Goal: Information Seeking & Learning: Learn about a topic

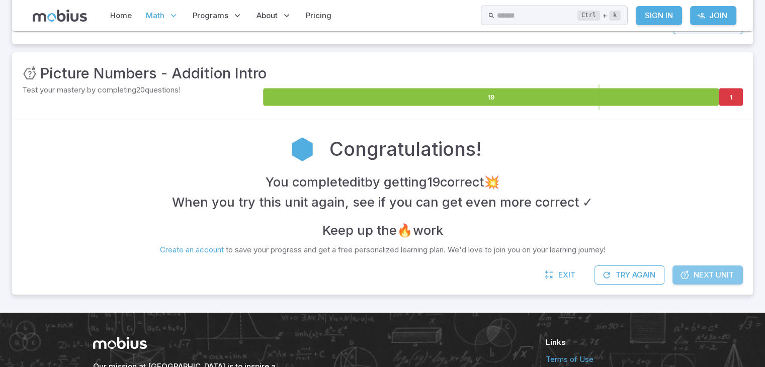
click at [715, 272] on span "Next Unit" at bounding box center [714, 275] width 40 height 11
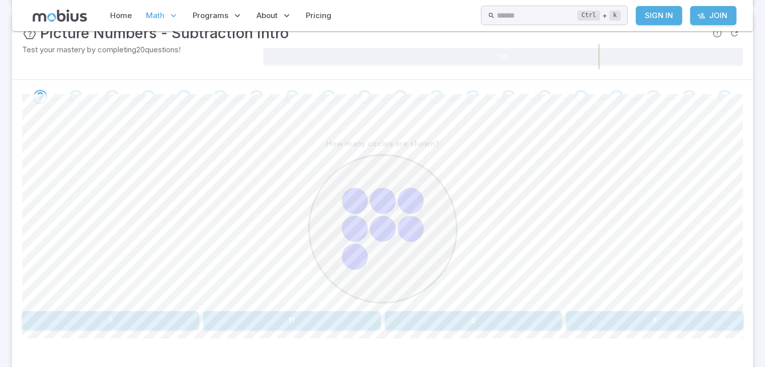
scroll to position [181, 0]
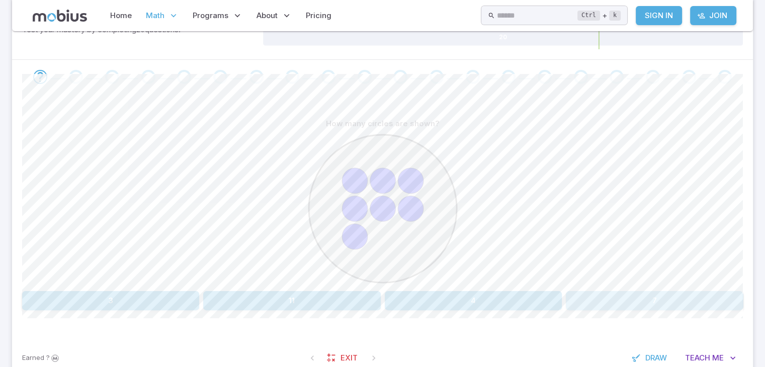
click at [582, 302] on button "7" at bounding box center [654, 300] width 177 height 19
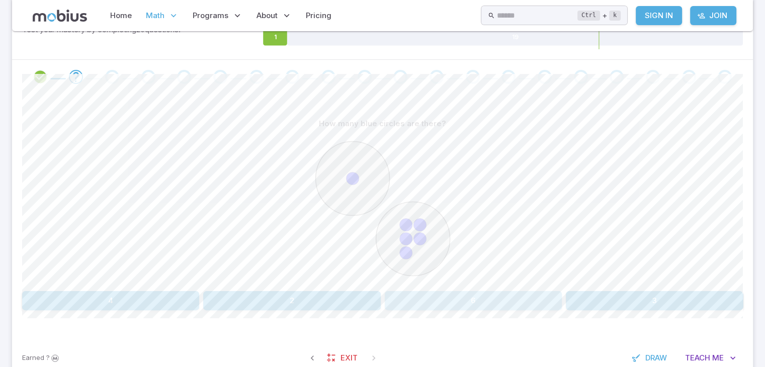
click at [422, 300] on button "6" at bounding box center [473, 300] width 177 height 19
click at [530, 296] on button "six" at bounding box center [564, 300] width 117 height 19
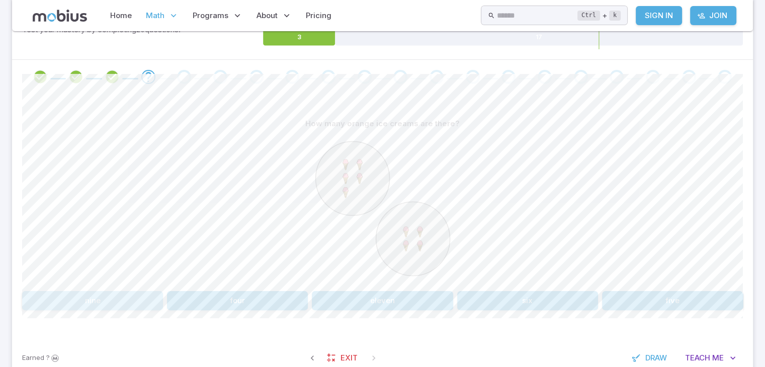
click at [122, 304] on button "nine" at bounding box center [92, 300] width 141 height 19
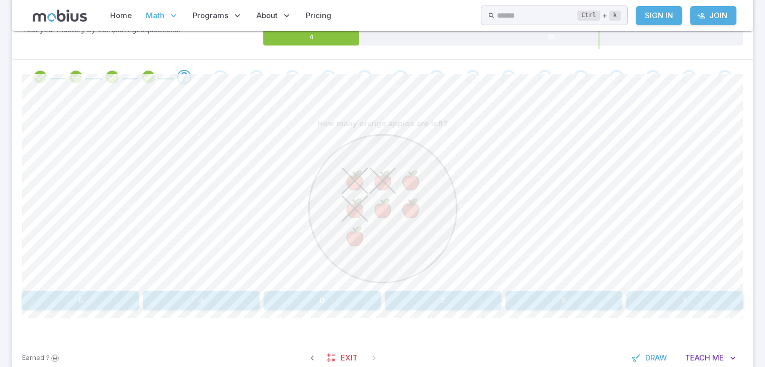
click at [231, 294] on button "4" at bounding box center [201, 300] width 117 height 19
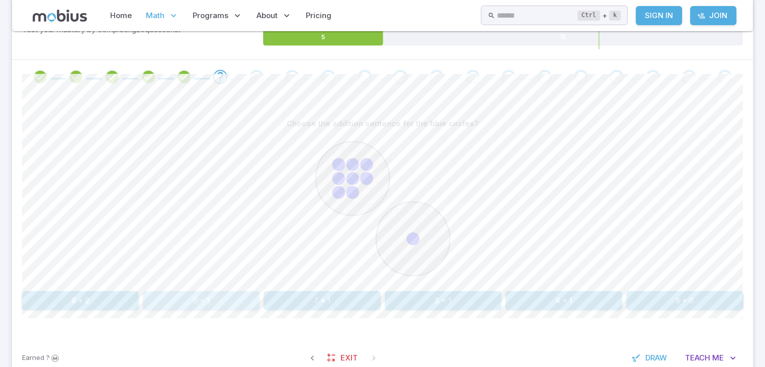
click at [244, 298] on button "8 + 1" at bounding box center [201, 300] width 117 height 19
click at [484, 305] on button "6 - 1" at bounding box center [443, 300] width 117 height 19
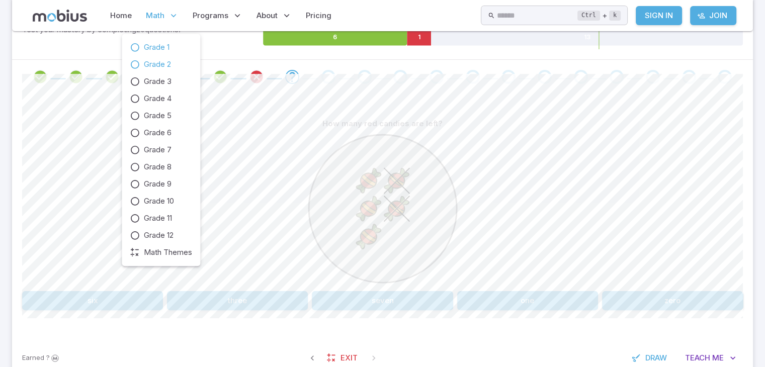
click at [137, 63] on icon at bounding box center [135, 64] width 10 height 10
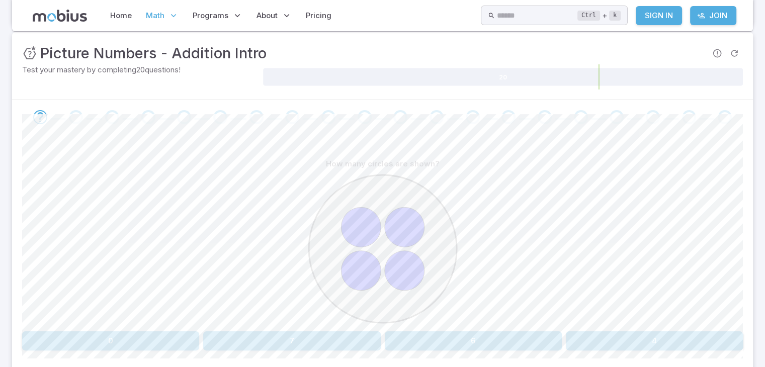
scroll to position [161, 0]
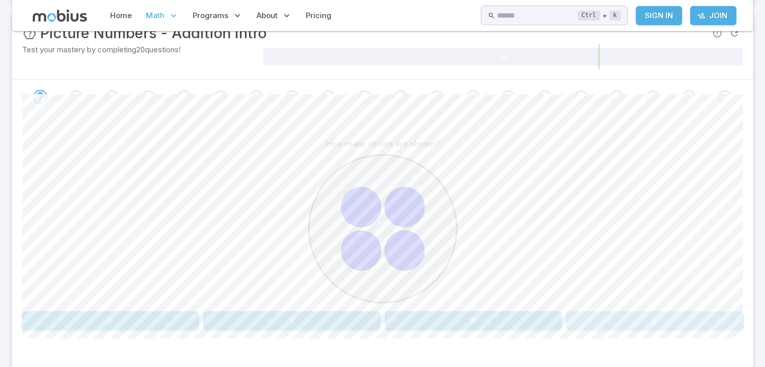
click at [574, 320] on button "4" at bounding box center [654, 321] width 177 height 19
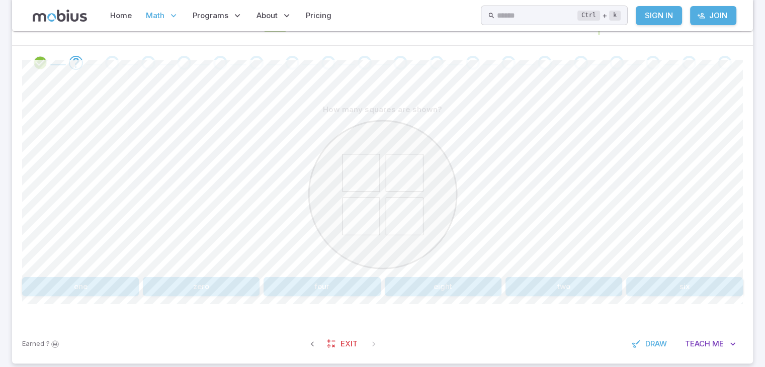
scroll to position [195, 0]
click at [307, 286] on button "four" at bounding box center [322, 286] width 117 height 19
click at [606, 283] on button "6" at bounding box center [672, 286] width 141 height 19
click at [121, 284] on button "six" at bounding box center [80, 286] width 117 height 19
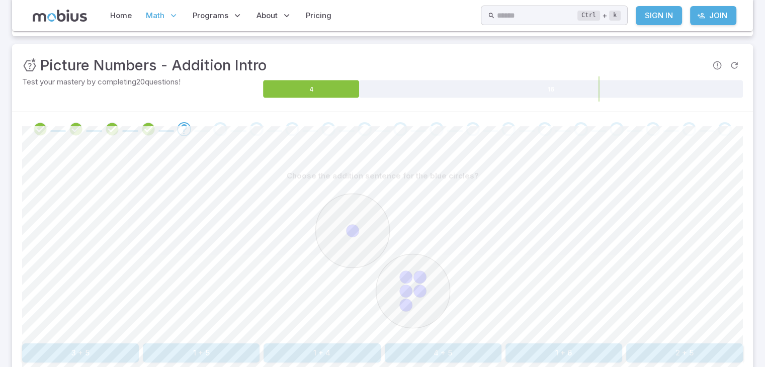
scroll to position [149, 0]
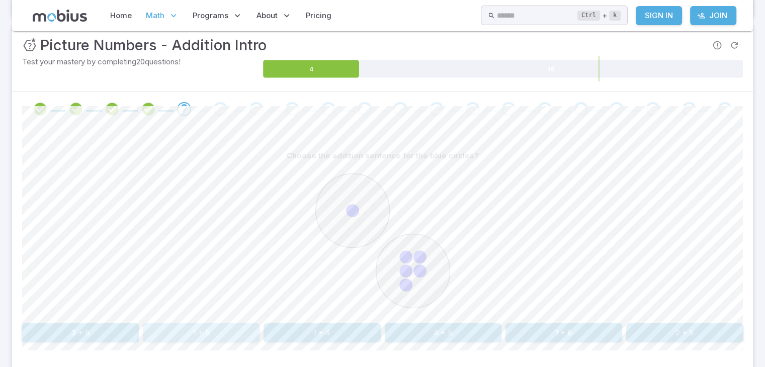
click at [241, 330] on button "1 + 5" at bounding box center [201, 333] width 117 height 19
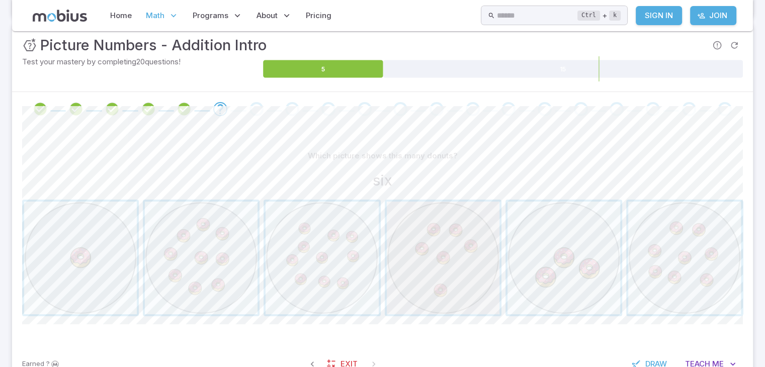
click at [438, 293] on span "button" at bounding box center [443, 258] width 113 height 113
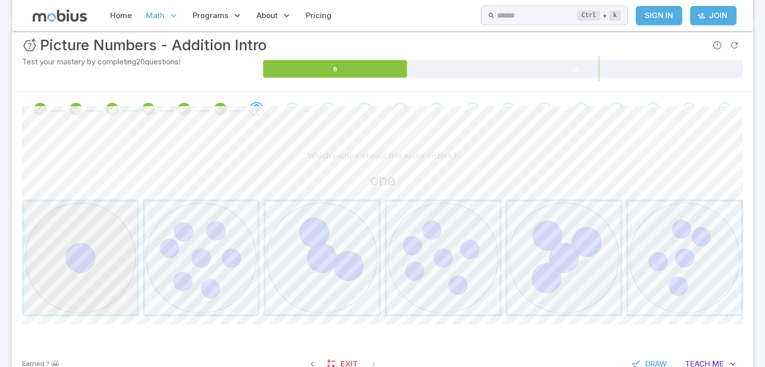
click at [123, 261] on span "button" at bounding box center [80, 258] width 113 height 113
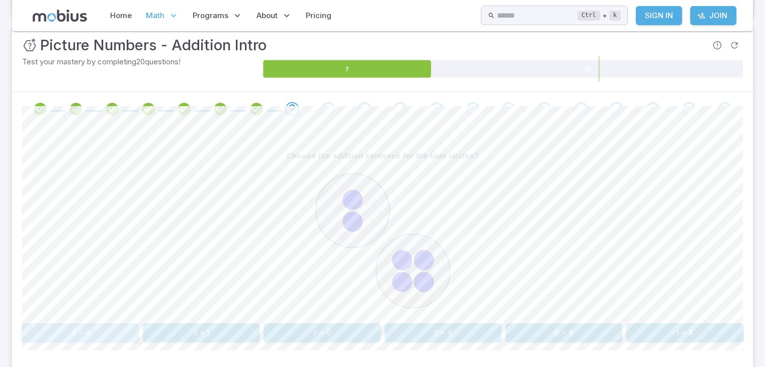
click at [131, 328] on button "2 + 4" at bounding box center [80, 333] width 117 height 19
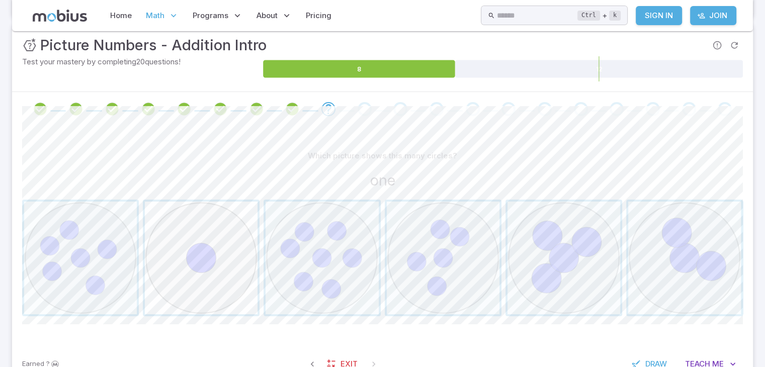
click at [203, 251] on span "button" at bounding box center [201, 258] width 113 height 113
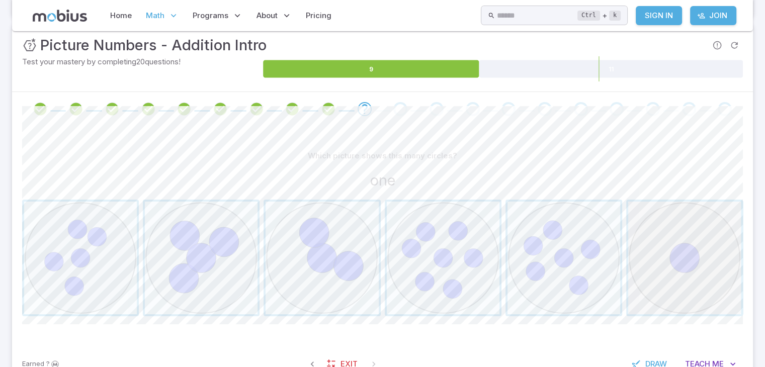
click at [667, 247] on span "button" at bounding box center [685, 258] width 113 height 113
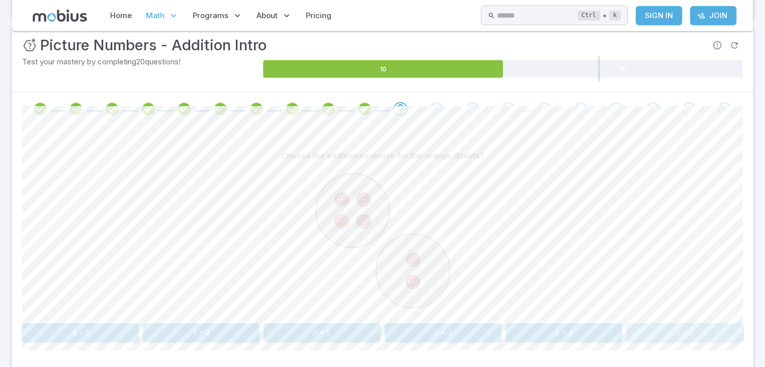
click at [674, 337] on button "4 + 2" at bounding box center [685, 333] width 117 height 19
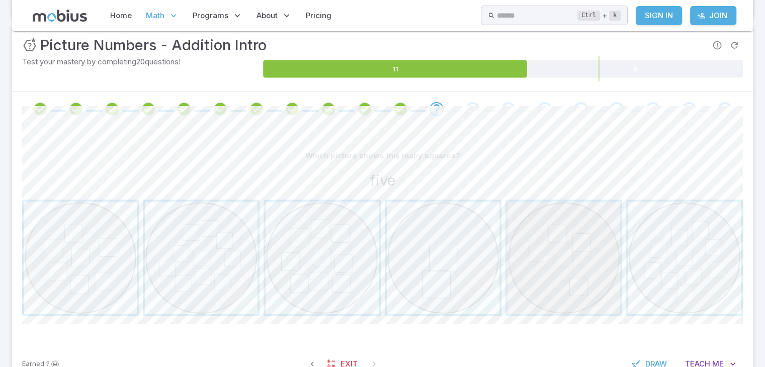
click at [574, 279] on span "button" at bounding box center [564, 258] width 113 height 113
click at [399, 258] on span "button" at bounding box center [443, 258] width 113 height 113
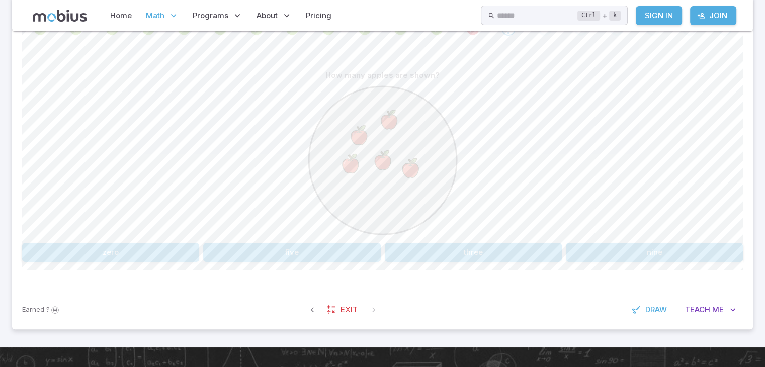
scroll to position [250, 0]
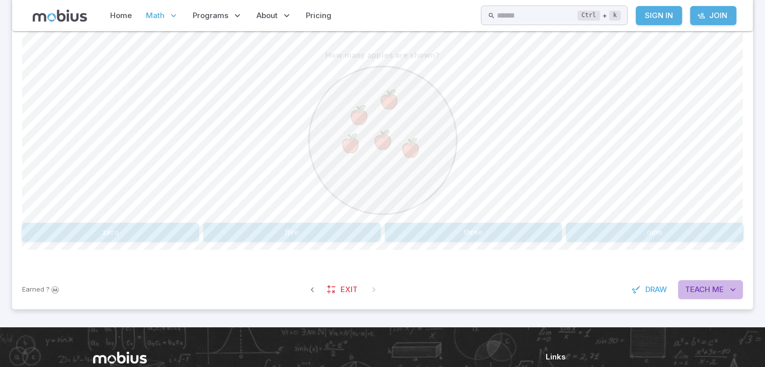
click at [694, 285] on span "Teach" at bounding box center [697, 289] width 25 height 11
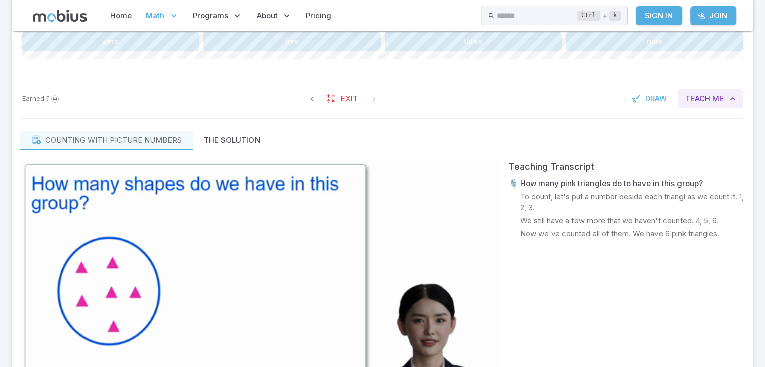
scroll to position [451, 0]
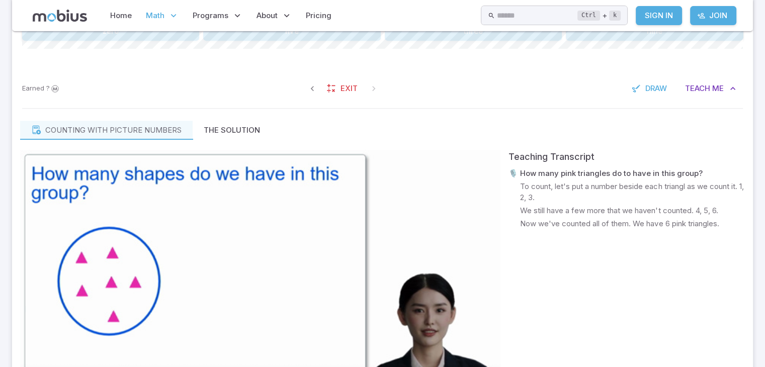
click at [357, 335] on video at bounding box center [260, 285] width 481 height 270
click at [310, 336] on video at bounding box center [260, 285] width 481 height 270
click at [419, 91] on div "Earned ? Exit Draw Teach Me" at bounding box center [382, 88] width 741 height 39
click at [120, 12] on link "Home" at bounding box center [121, 15] width 28 height 23
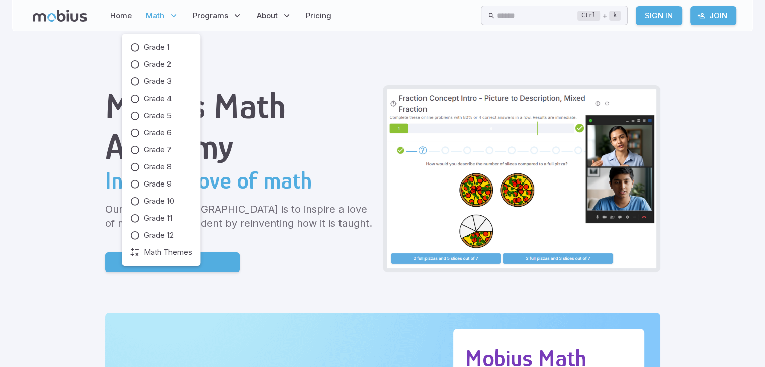
click at [161, 14] on span "Math" at bounding box center [155, 15] width 19 height 11
click at [165, 64] on span "Grade 2" at bounding box center [157, 64] width 27 height 11
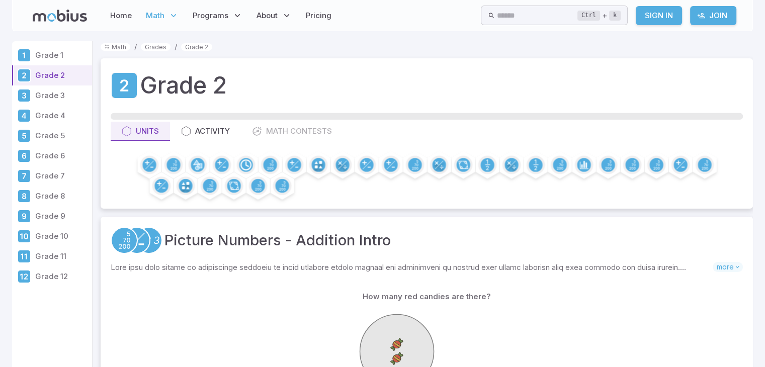
click at [56, 251] on p "Grade 11" at bounding box center [61, 256] width 53 height 11
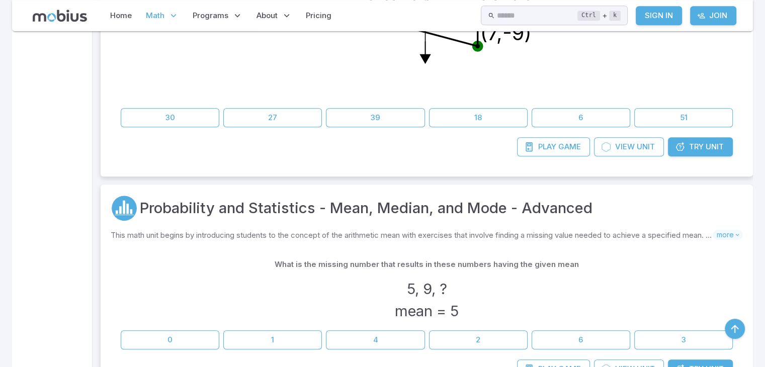
scroll to position [684, 0]
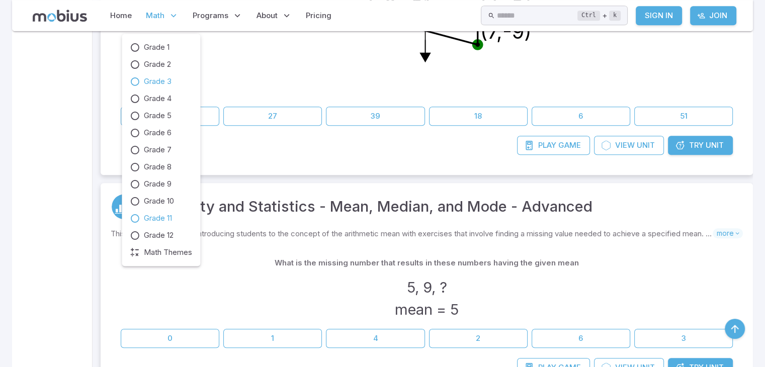
click at [153, 78] on span "Grade 3" at bounding box center [158, 81] width 28 height 11
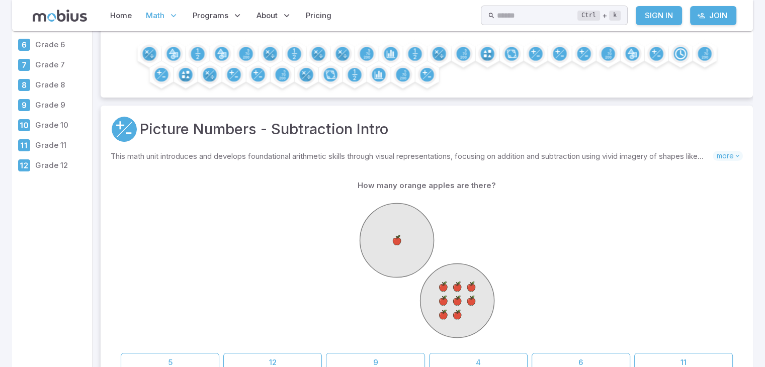
scroll to position [161, 0]
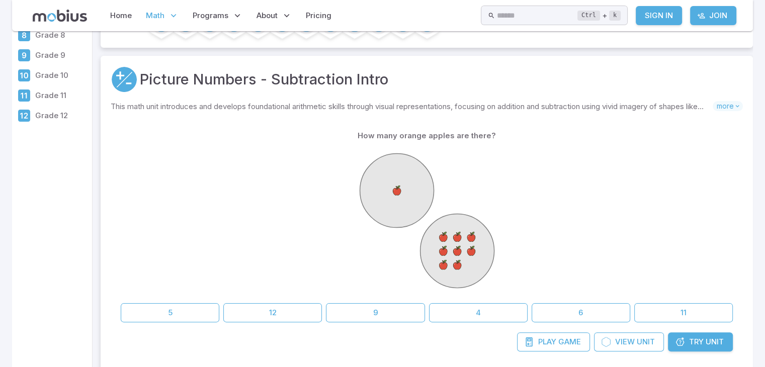
click at [458, 261] on image at bounding box center [456, 265] width 13 height 13
click at [452, 246] on image at bounding box center [456, 251] width 13 height 13
click at [390, 317] on button "9" at bounding box center [375, 312] width 99 height 19
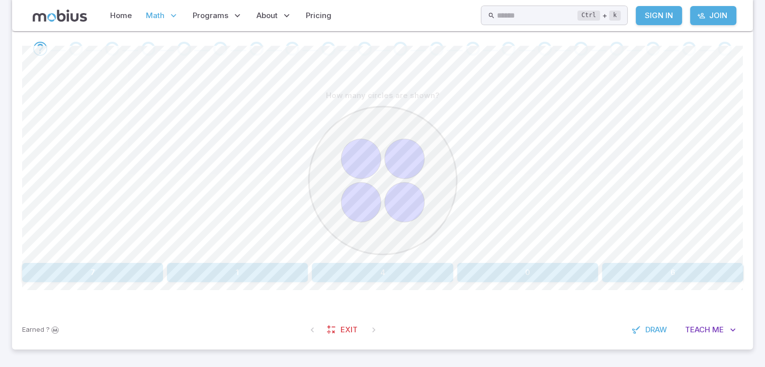
scroll to position [221, 0]
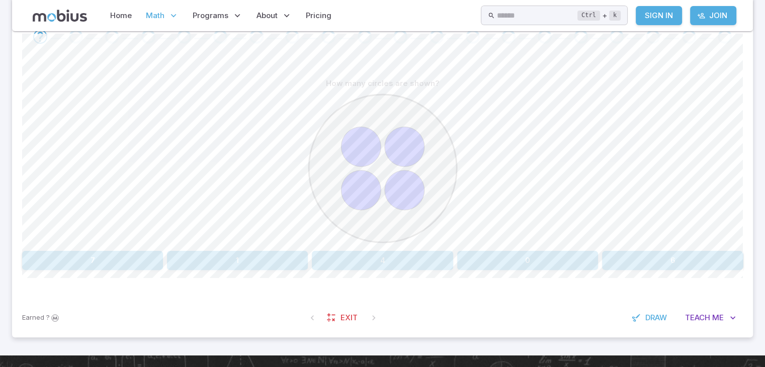
click at [370, 256] on button "4" at bounding box center [382, 260] width 141 height 19
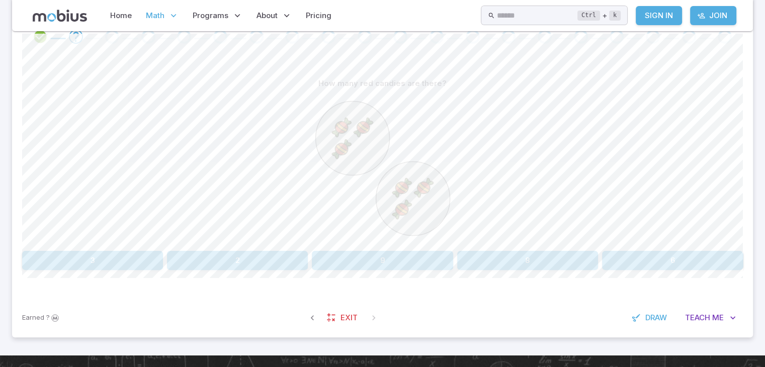
click at [626, 257] on button "6" at bounding box center [672, 260] width 141 height 19
click at [220, 261] on button "9" at bounding box center [237, 260] width 141 height 19
click at [117, 264] on button "six" at bounding box center [80, 260] width 117 height 19
click at [117, 257] on button "nine" at bounding box center [80, 260] width 117 height 19
click at [236, 258] on button "three" at bounding box center [237, 260] width 141 height 19
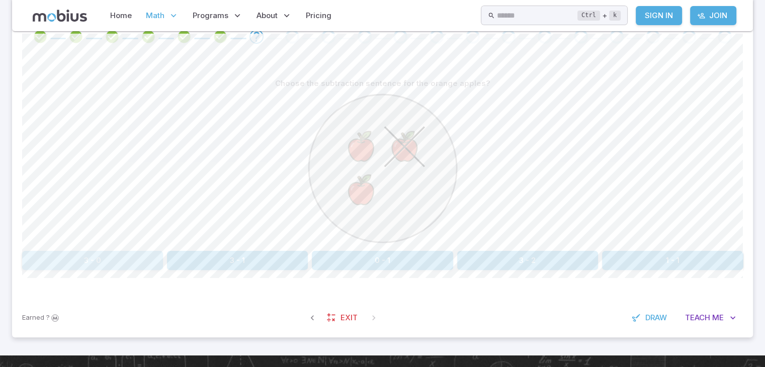
click at [132, 260] on button "3 - 0" at bounding box center [92, 260] width 141 height 19
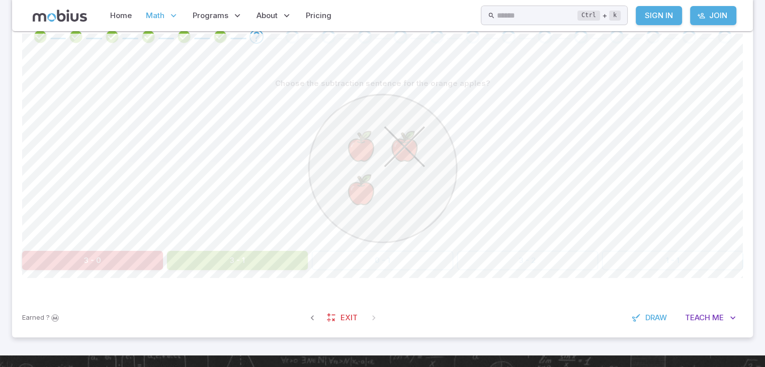
click at [249, 255] on button "3 - 1" at bounding box center [237, 260] width 141 height 19
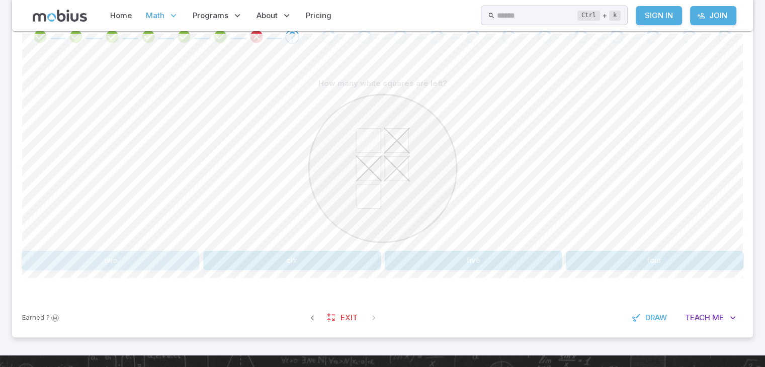
click at [102, 253] on button "two" at bounding box center [110, 260] width 177 height 19
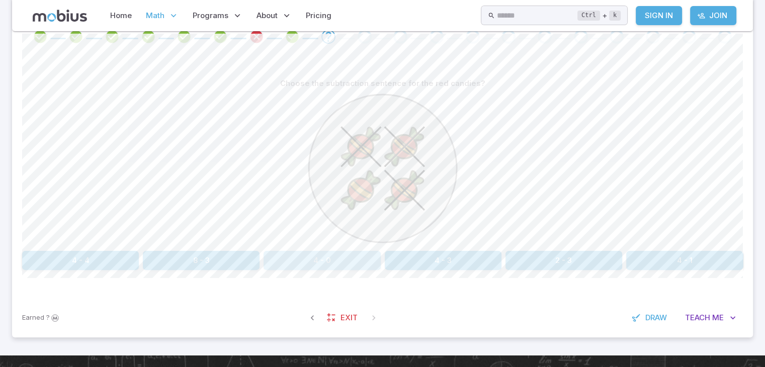
click at [302, 261] on button "4 - 0" at bounding box center [322, 260] width 117 height 19
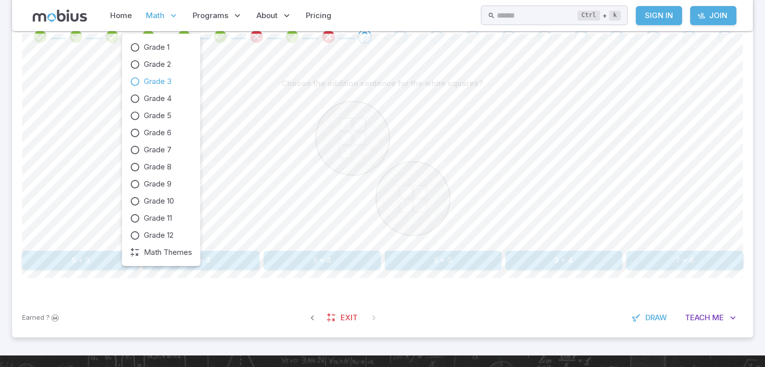
click at [157, 21] on p "Math" at bounding box center [162, 15] width 39 height 23
